Goal: Transaction & Acquisition: Purchase product/service

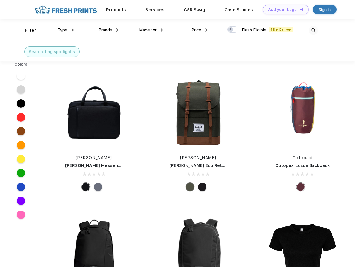
scroll to position [0, 0]
click at [283, 9] on link "Add your Logo Design Tool" at bounding box center [286, 10] width 46 height 10
click at [0, 0] on div "Design Tool" at bounding box center [0, 0] width 0 height 0
click at [299, 9] on link "Add your Logo Design Tool" at bounding box center [286, 10] width 46 height 10
click at [27, 30] on div "Filter" at bounding box center [30, 30] width 11 height 6
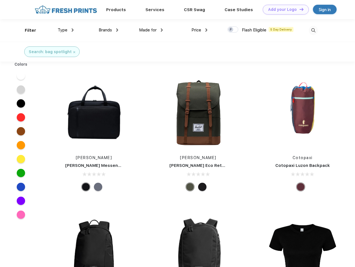
click at [66, 30] on span "Type" at bounding box center [63, 30] width 10 height 5
click at [108, 30] on span "Brands" at bounding box center [105, 30] width 13 height 5
click at [151, 30] on span "Made for" at bounding box center [148, 30] width 18 height 5
click at [199, 30] on span "Price" at bounding box center [196, 30] width 10 height 5
click at [233, 30] on div at bounding box center [232, 29] width 11 height 6
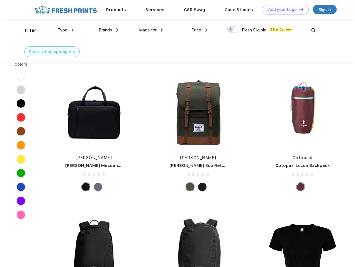
click at [231, 30] on input "checkbox" at bounding box center [229, 28] width 4 height 4
click at [313, 30] on img at bounding box center [312, 30] width 9 height 9
